Goal: Information Seeking & Learning: Learn about a topic

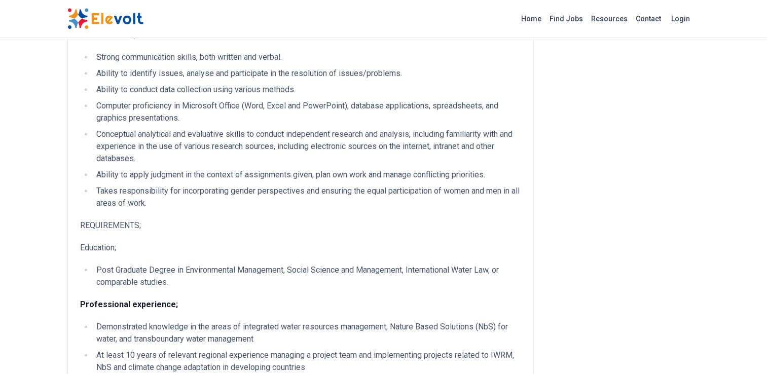
scroll to position [1217, 0]
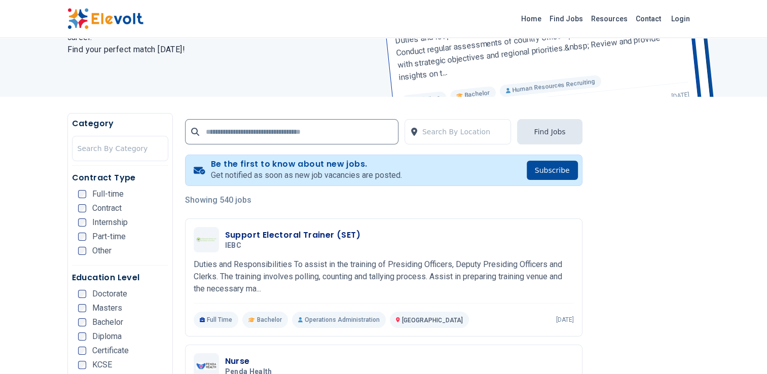
scroll to position [101, 0]
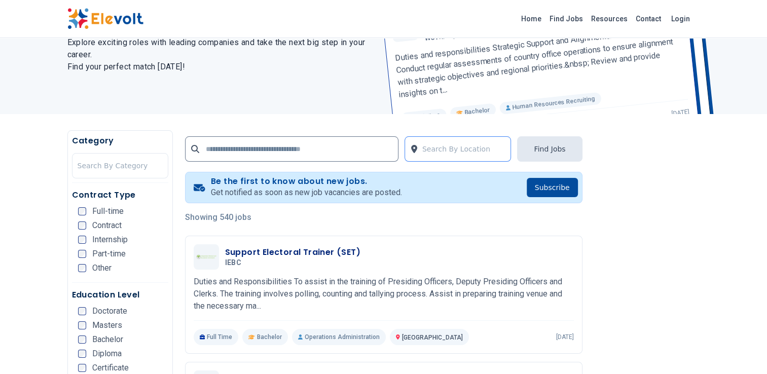
click at [434, 147] on div at bounding box center [464, 149] width 84 height 20
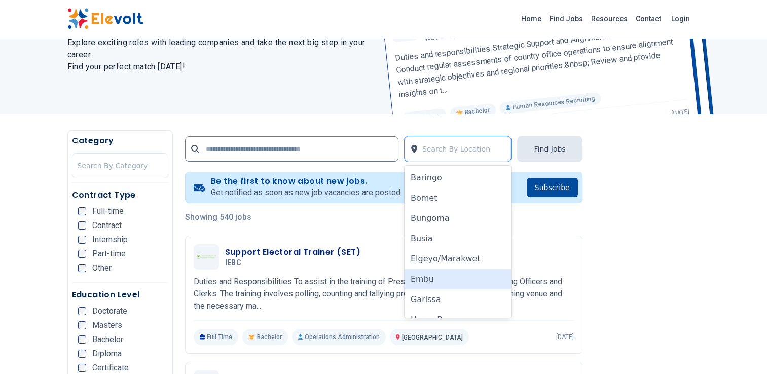
click at [438, 282] on div "Embu" at bounding box center [458, 279] width 107 height 20
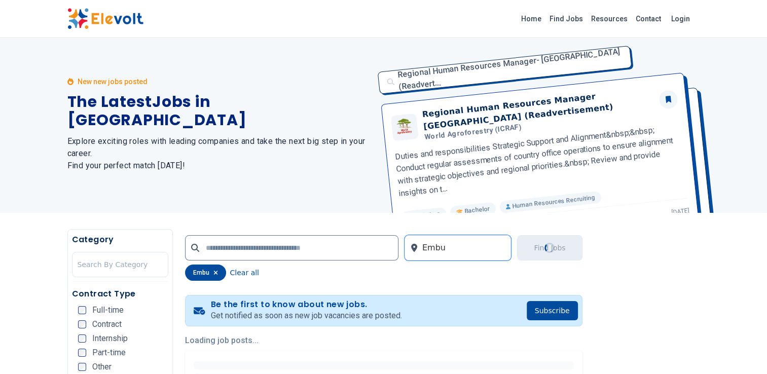
scroll to position [0, 0]
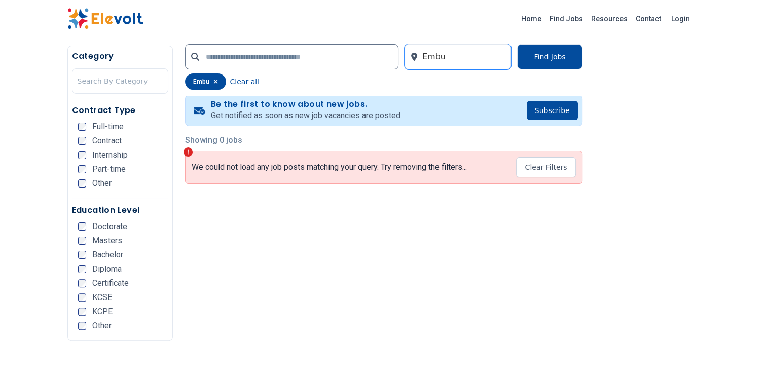
scroll to position [101, 0]
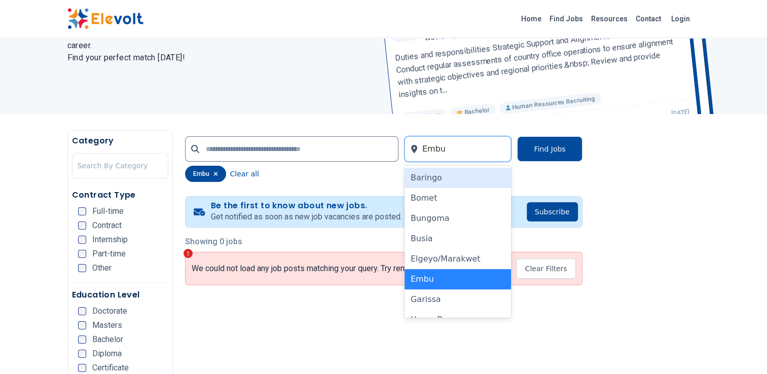
drag, startPoint x: 466, startPoint y: 150, endPoint x: 393, endPoint y: 131, distance: 75.4
click at [410, 149] on div "Embu" at bounding box center [458, 148] width 107 height 25
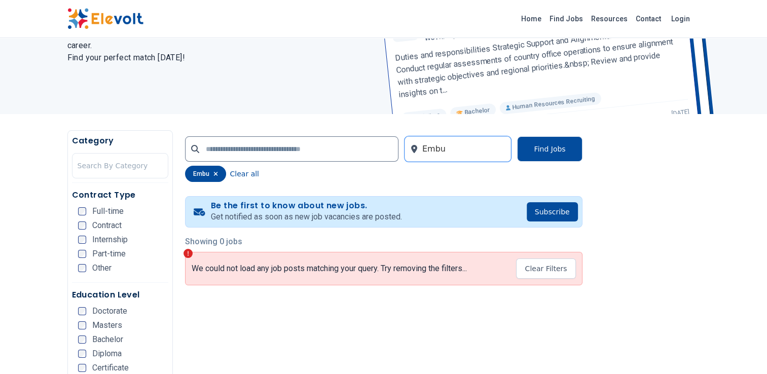
drag, startPoint x: 426, startPoint y: 149, endPoint x: 402, endPoint y: 149, distance: 24.3
click at [402, 149] on div "option Embu, selected. Embu" at bounding box center [348, 148] width 327 height 25
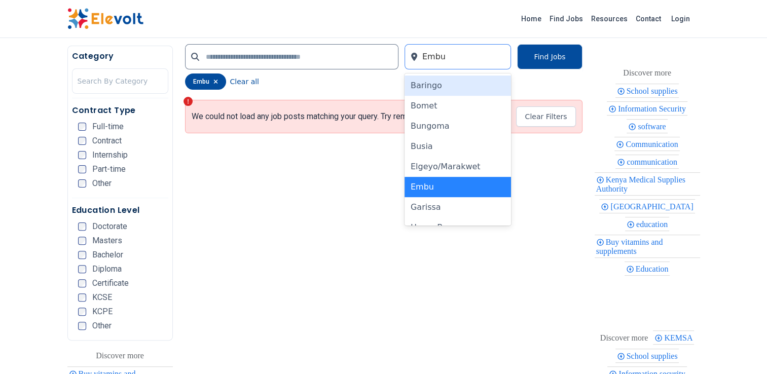
click at [456, 56] on div at bounding box center [464, 57] width 84 height 20
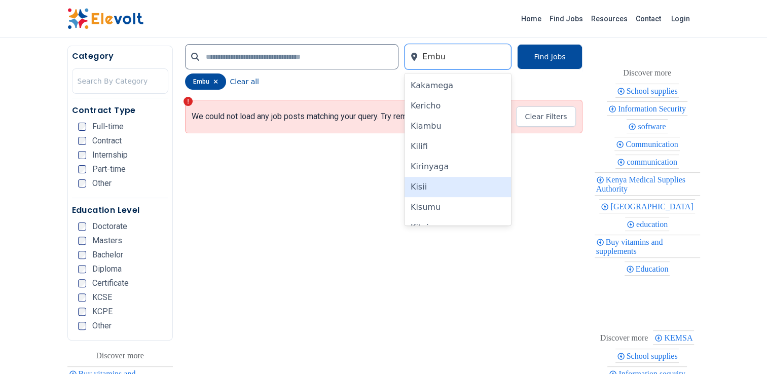
scroll to position [355, 0]
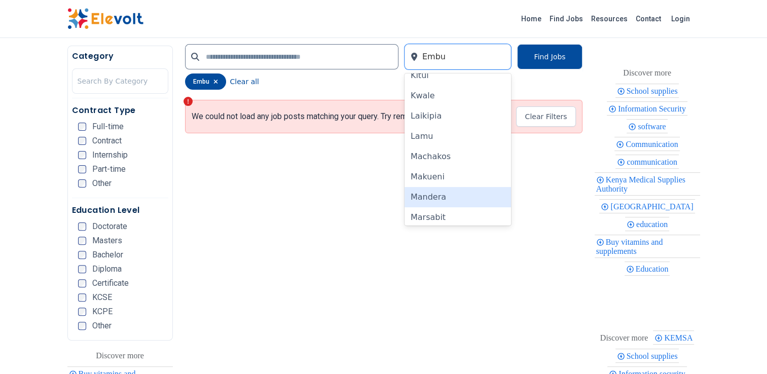
click at [453, 206] on div "Mandera" at bounding box center [458, 197] width 107 height 20
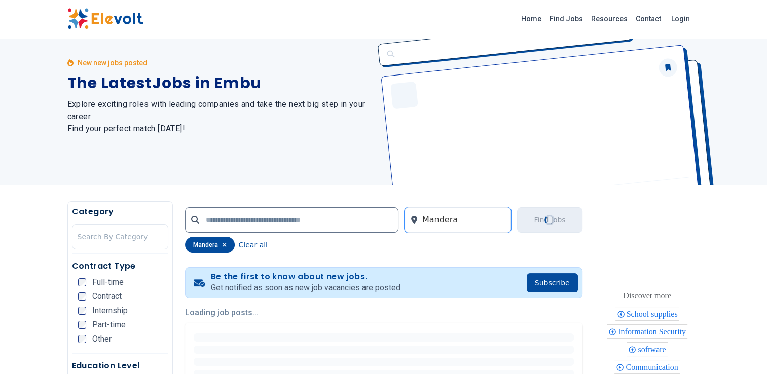
scroll to position [0, 0]
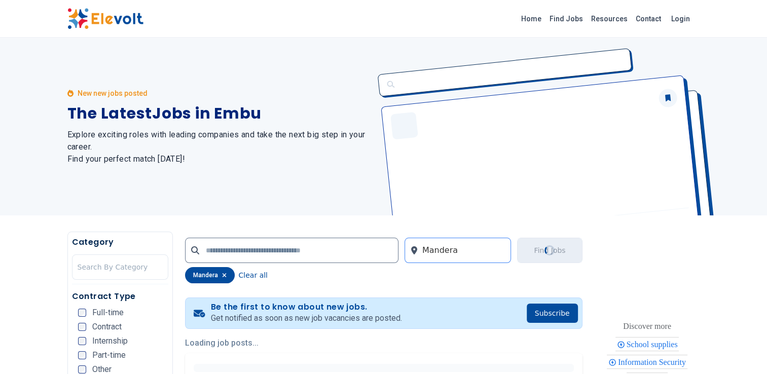
click at [452, 247] on div at bounding box center [464, 250] width 84 height 20
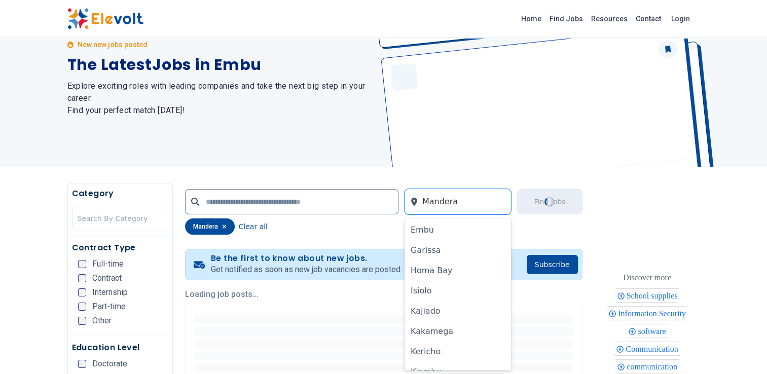
scroll to position [203, 0]
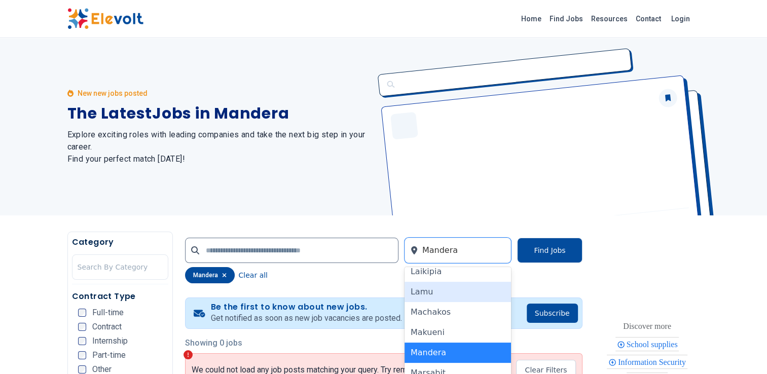
scroll to position [406, 0]
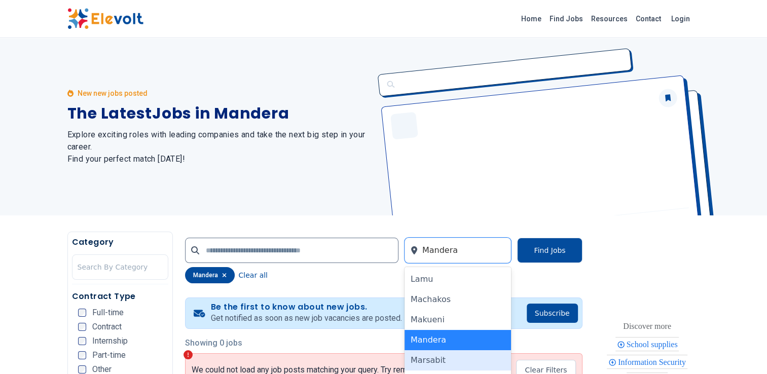
click at [436, 358] on div "Marsabit" at bounding box center [458, 360] width 107 height 20
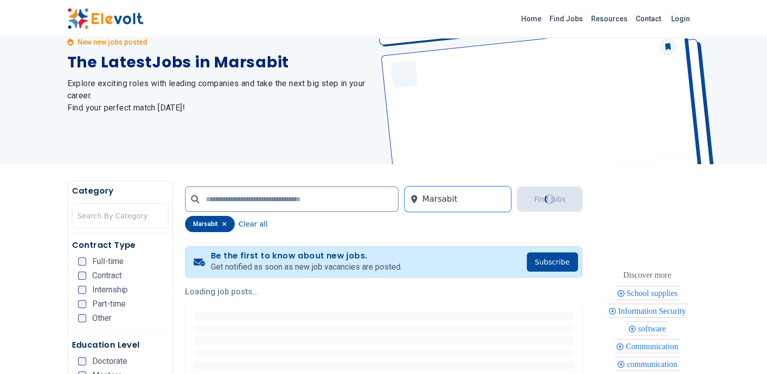
scroll to position [152, 0]
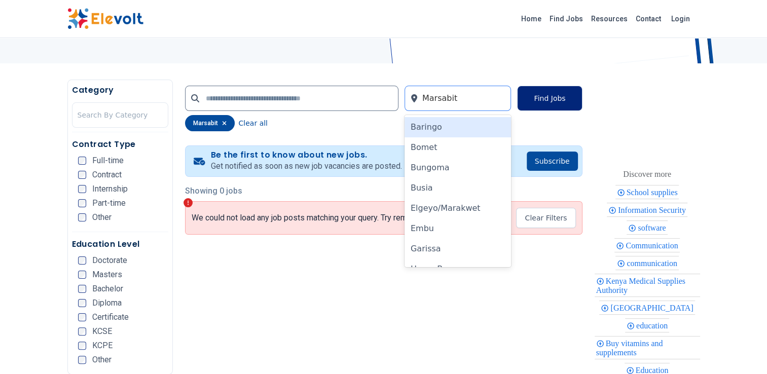
click at [452, 99] on div at bounding box center [464, 98] width 84 height 20
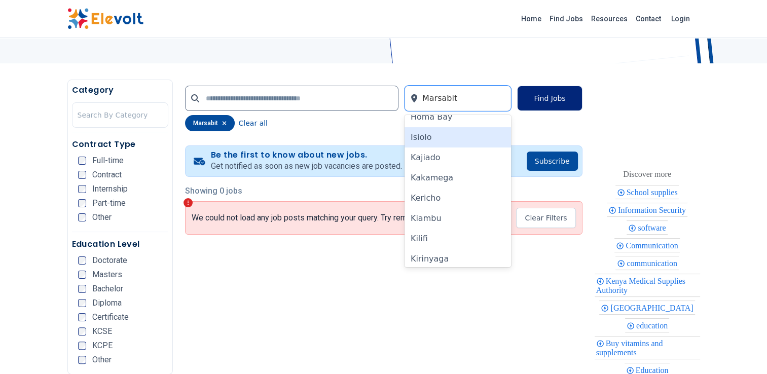
click at [434, 134] on div "Isiolo" at bounding box center [458, 137] width 107 height 20
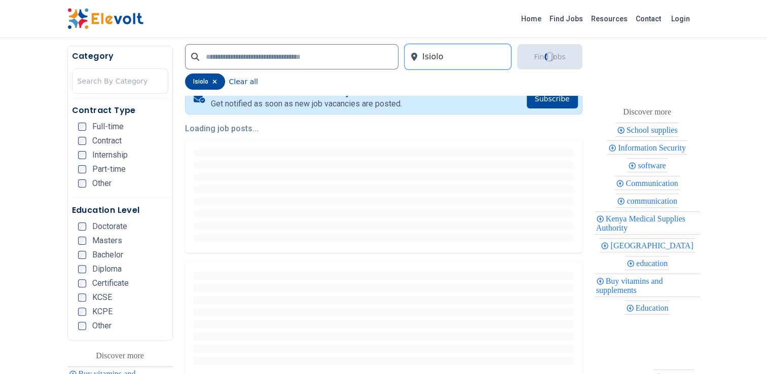
scroll to position [254, 0]
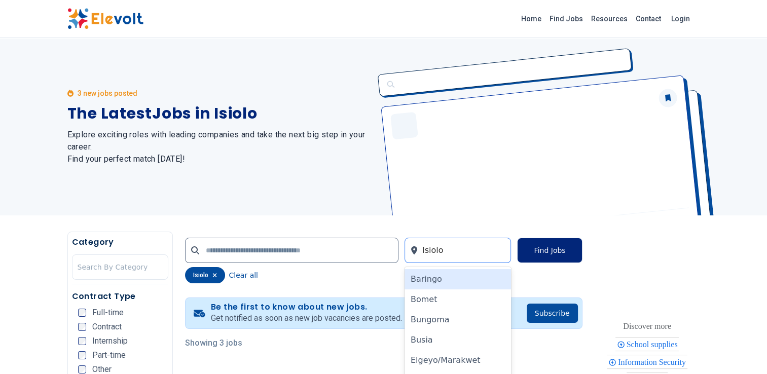
click at [434, 249] on div at bounding box center [464, 250] width 84 height 20
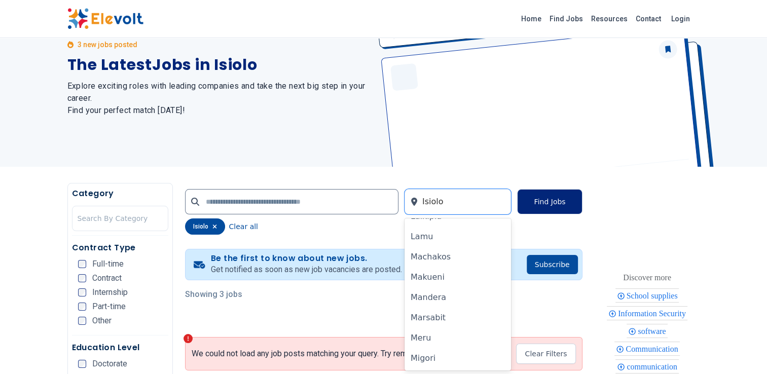
scroll to position [406, 0]
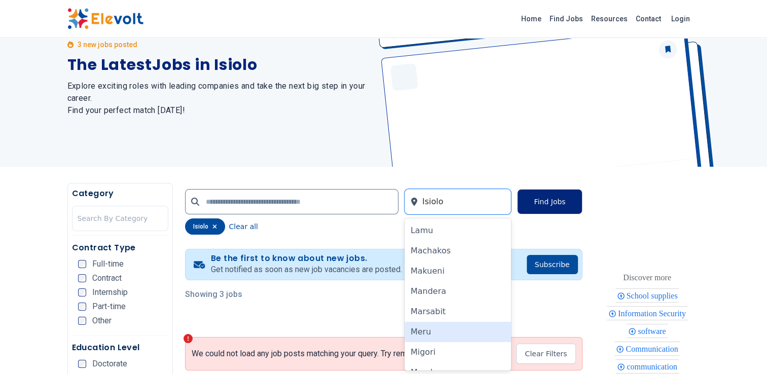
click at [425, 328] on div "Meru" at bounding box center [458, 332] width 107 height 20
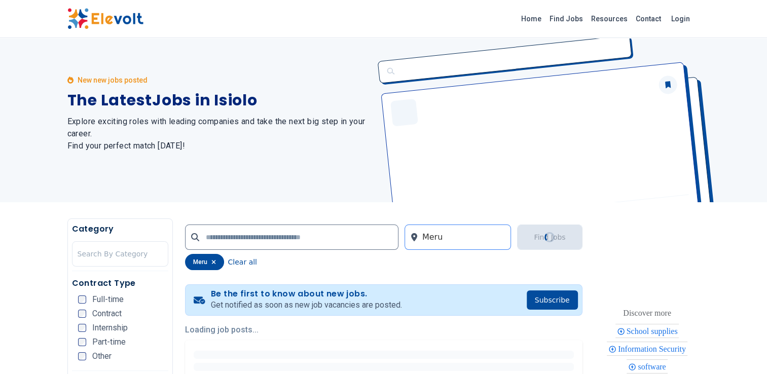
scroll to position [0, 0]
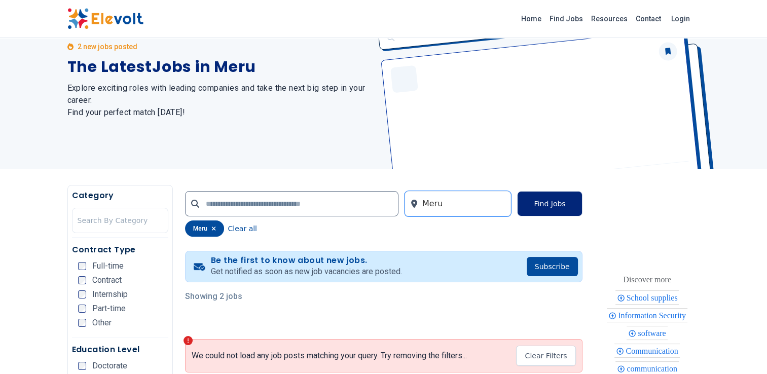
scroll to position [152, 0]
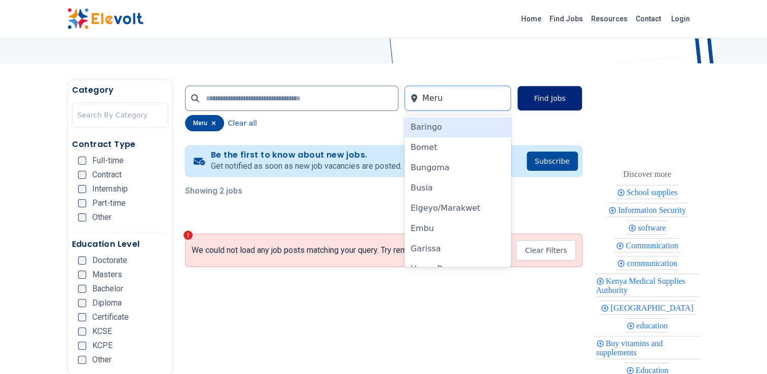
click at [453, 94] on div at bounding box center [464, 98] width 84 height 20
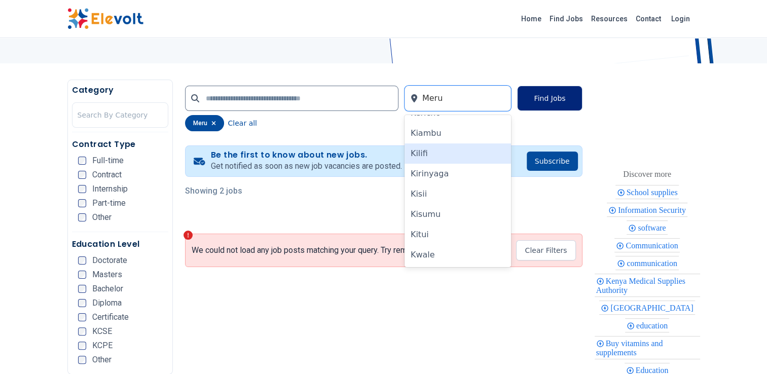
scroll to position [254, 0]
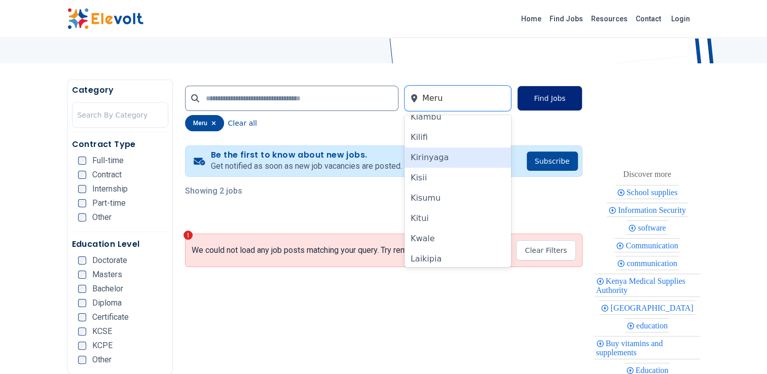
click at [431, 161] on div "Kirinyaga" at bounding box center [458, 158] width 107 height 20
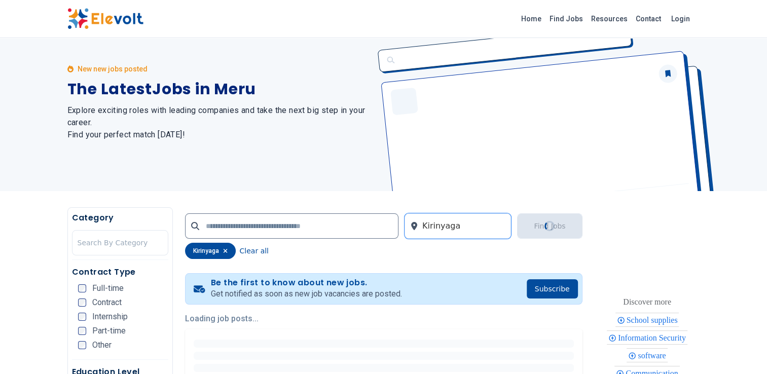
scroll to position [0, 0]
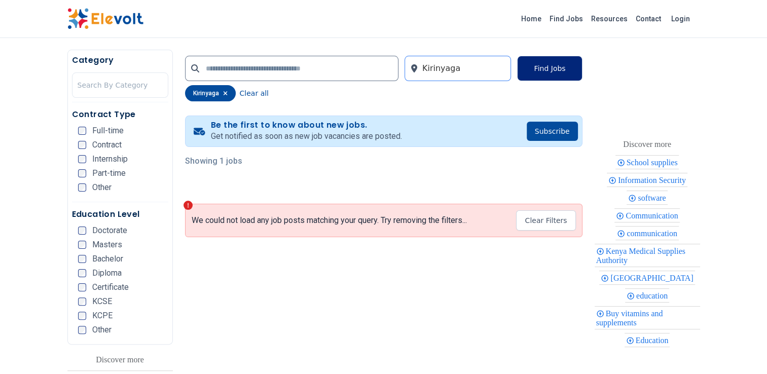
scroll to position [203, 0]
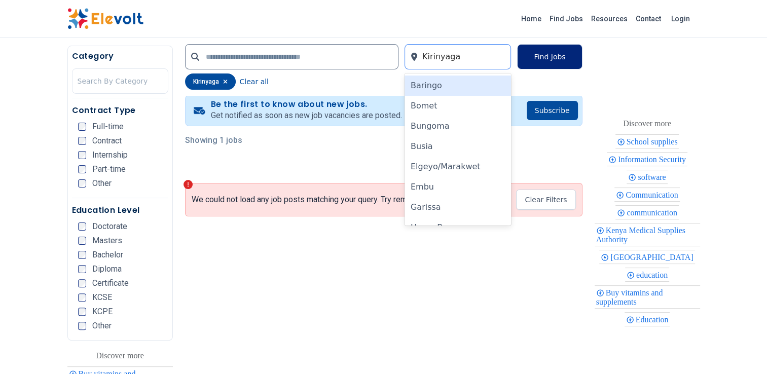
click at [453, 51] on div at bounding box center [464, 57] width 84 height 20
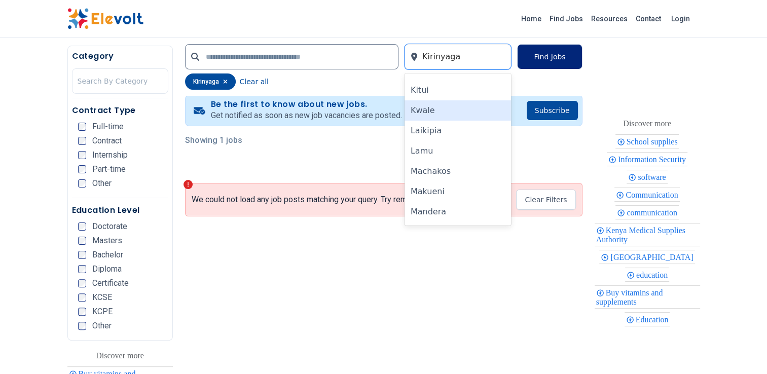
scroll to position [355, 0]
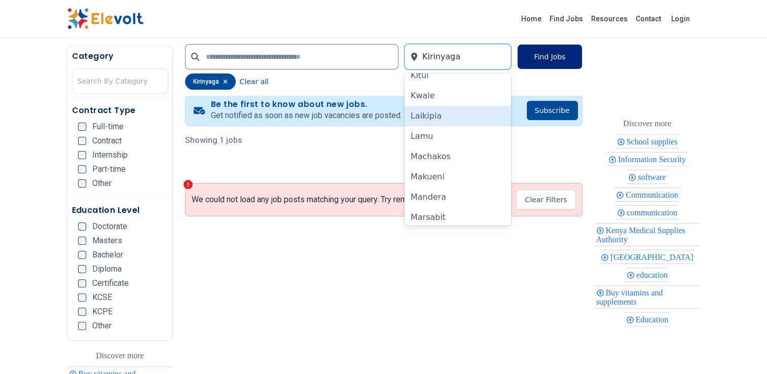
click at [430, 118] on div "Laikipia" at bounding box center [458, 116] width 107 height 20
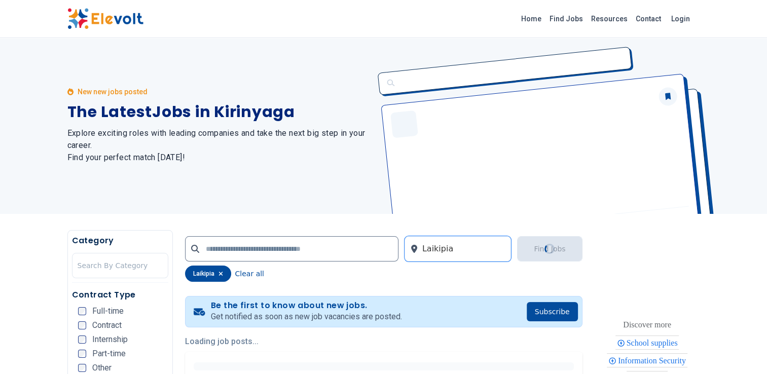
scroll to position [0, 0]
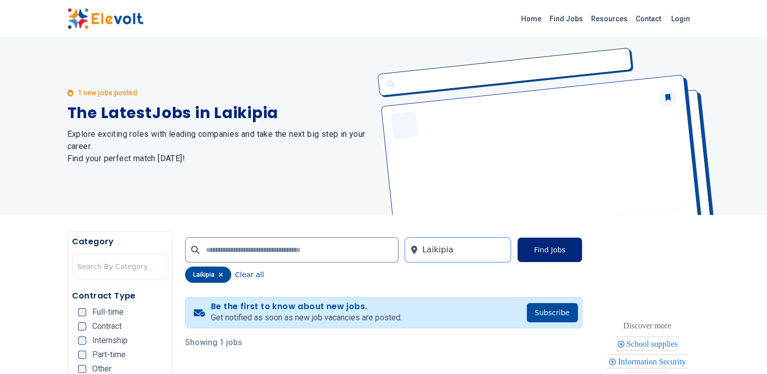
click at [473, 251] on div at bounding box center [464, 250] width 84 height 20
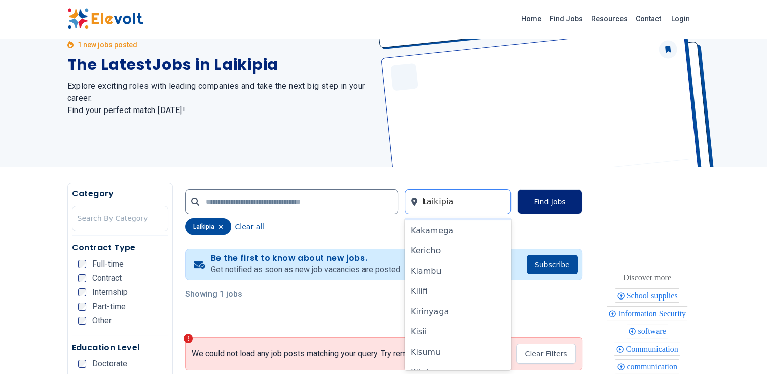
scroll to position [41, 0]
type input "**"
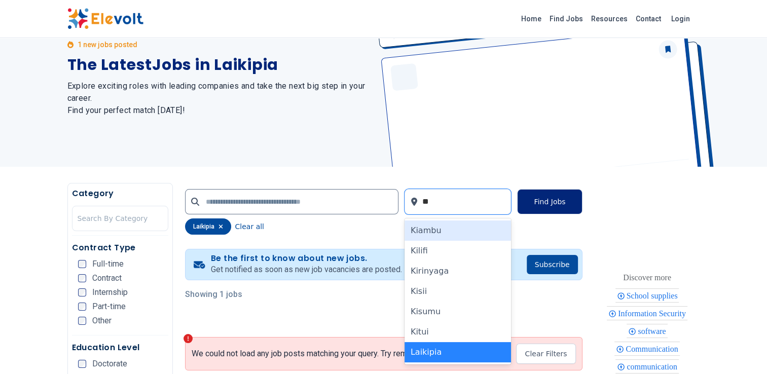
click at [463, 234] on div "Kiambu" at bounding box center [458, 231] width 107 height 20
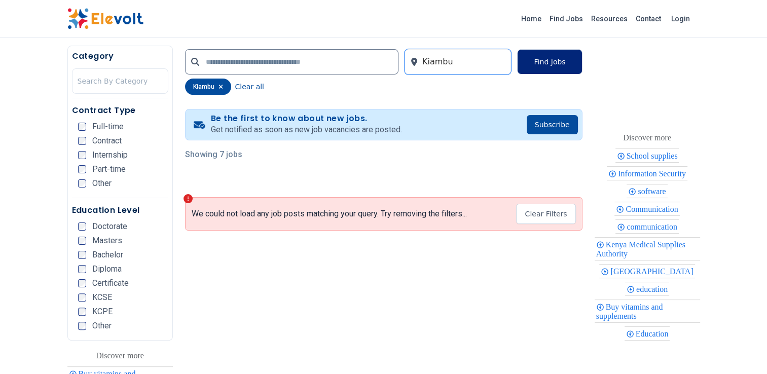
scroll to position [203, 0]
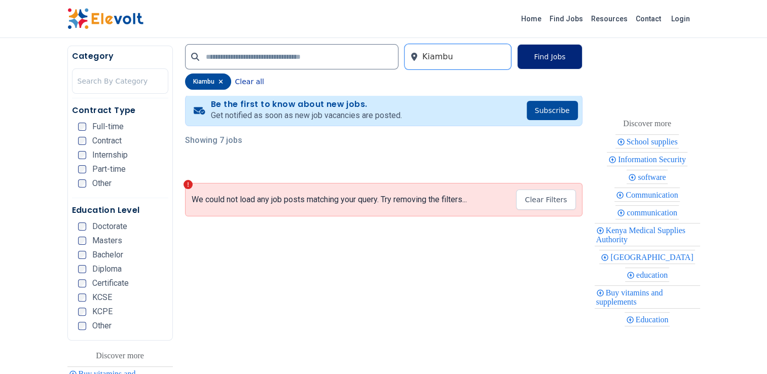
click at [243, 85] on button "Clear all" at bounding box center [249, 82] width 29 height 16
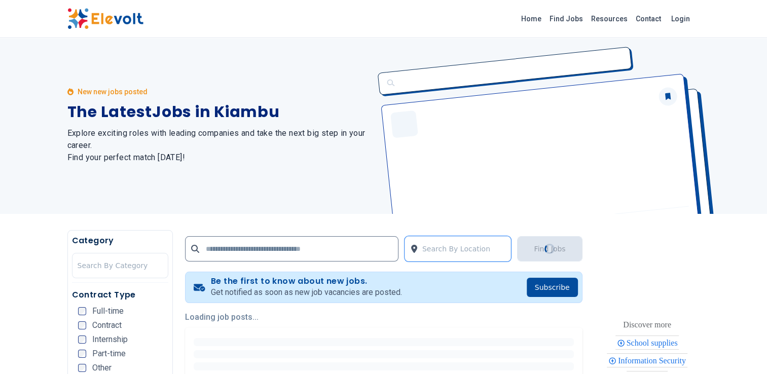
scroll to position [0, 0]
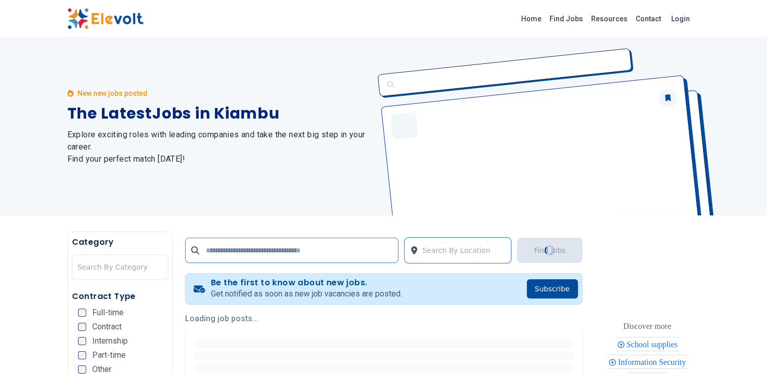
click at [239, 246] on input "text" at bounding box center [292, 250] width 214 height 25
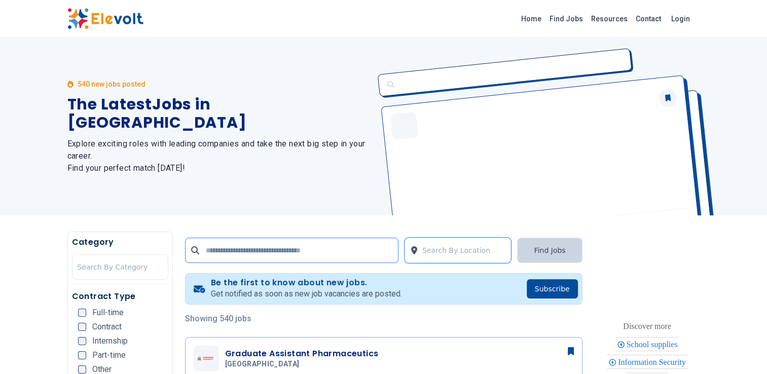
click at [243, 257] on input "text" at bounding box center [292, 250] width 214 height 25
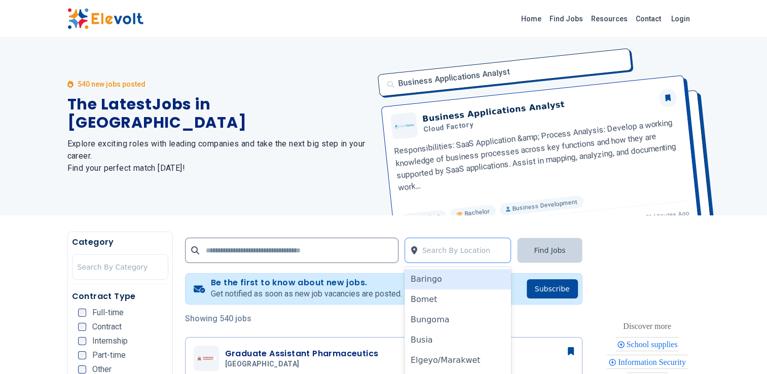
click at [423, 247] on input "text" at bounding box center [423, 250] width 3 height 12
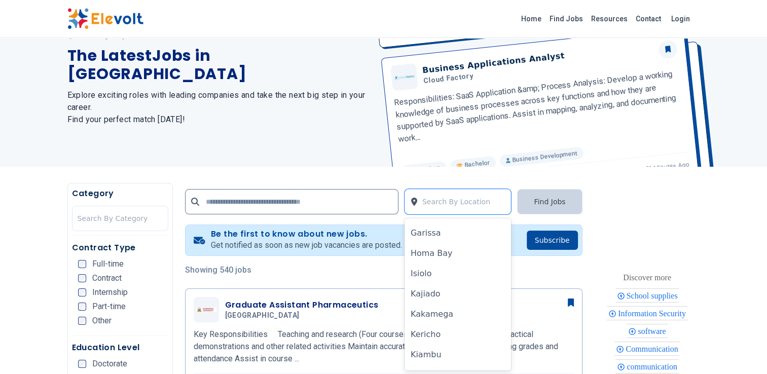
scroll to position [152, 0]
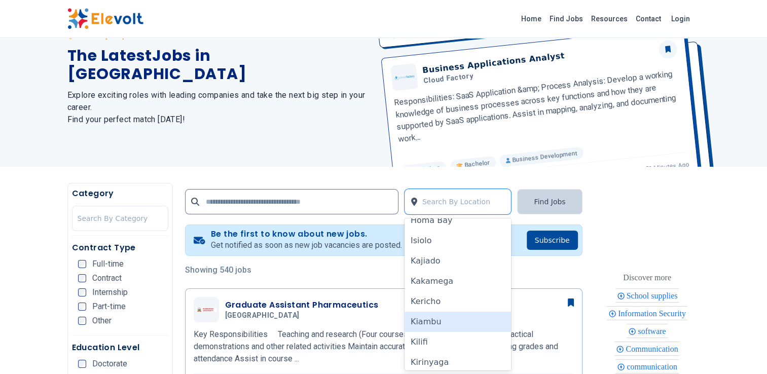
click at [440, 320] on div "Kiambu" at bounding box center [458, 322] width 107 height 20
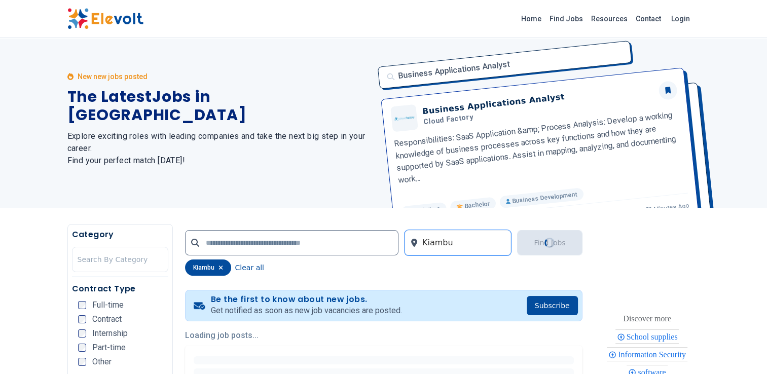
scroll to position [0, 0]
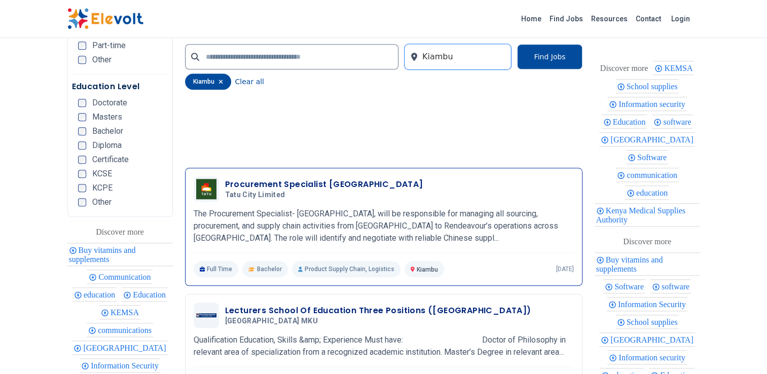
scroll to position [913, 0]
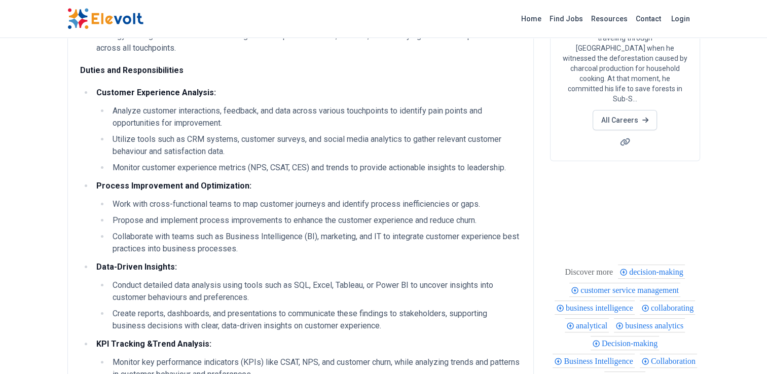
scroll to position [152, 0]
